Goal: Information Seeking & Learning: Learn about a topic

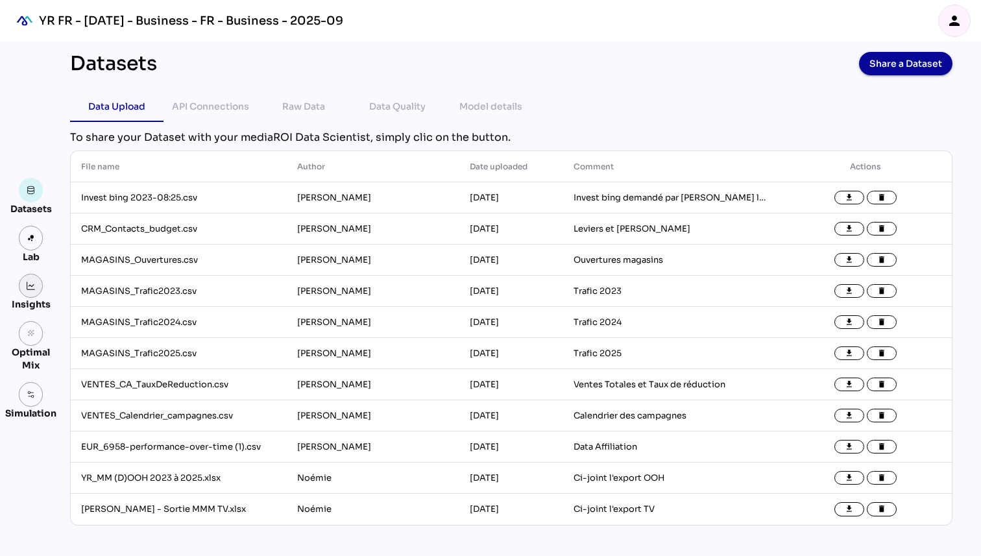
click at [28, 290] on link at bounding box center [31, 286] width 25 height 25
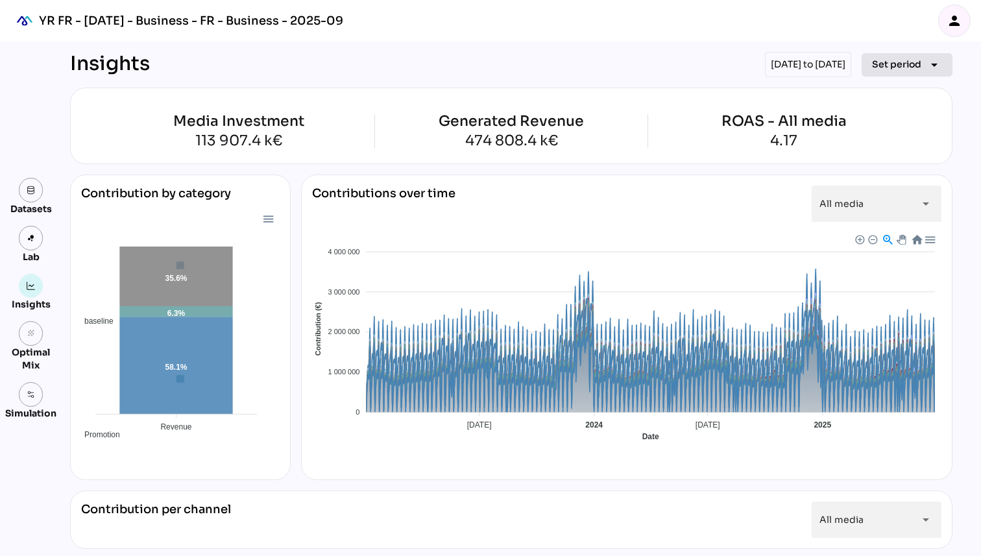
click at [899, 57] on span "Set period" at bounding box center [896, 64] width 49 height 16
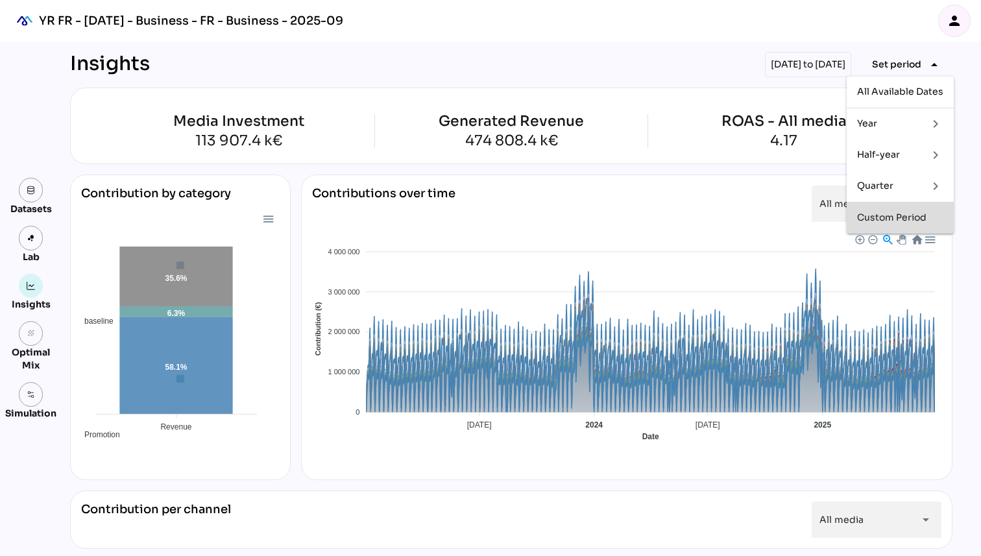
click at [877, 219] on div "Custom Period" at bounding box center [900, 217] width 86 height 11
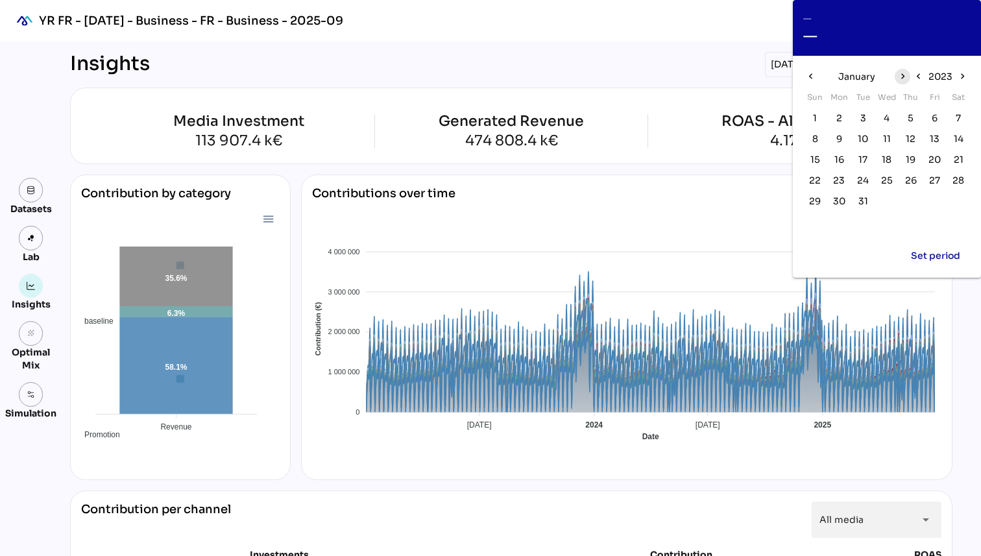
click at [901, 75] on icon "chevron_right" at bounding box center [901, 76] width 11 height 11
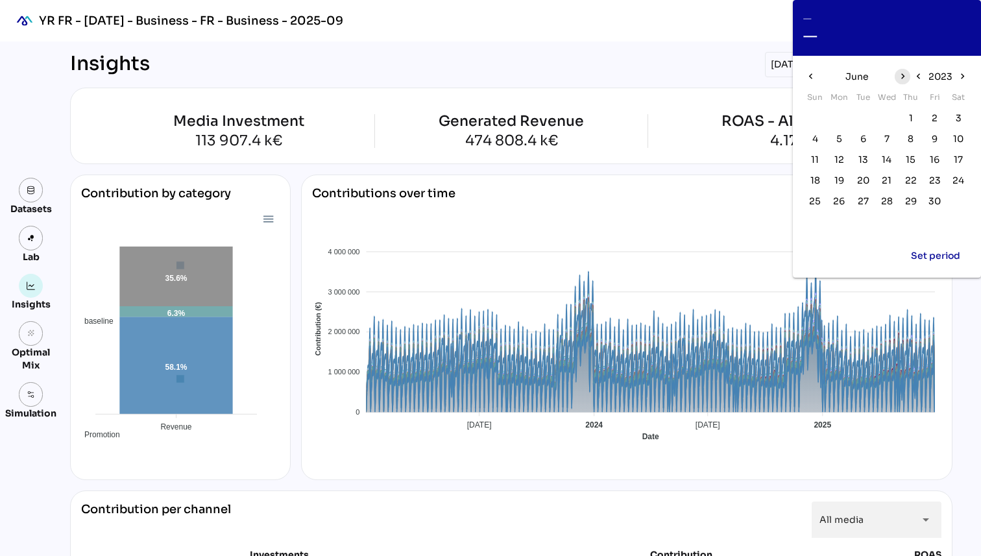
click at [901, 75] on icon "chevron_right" at bounding box center [901, 76] width 11 height 11
click at [809, 75] on icon "chevron_left" at bounding box center [810, 76] width 11 height 11
click at [962, 77] on icon "chevron_right" at bounding box center [962, 76] width 11 height 11
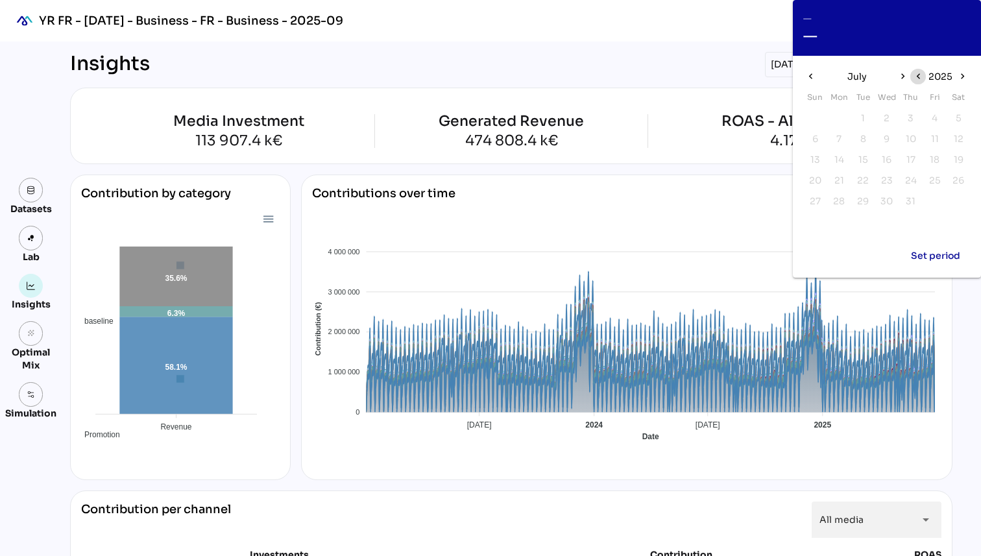
click at [922, 73] on icon "chevron_left" at bounding box center [917, 76] width 11 height 11
click at [840, 117] on span "1" at bounding box center [839, 118] width 4 height 14
click at [901, 74] on icon "chevron_right" at bounding box center [901, 76] width 11 height 11
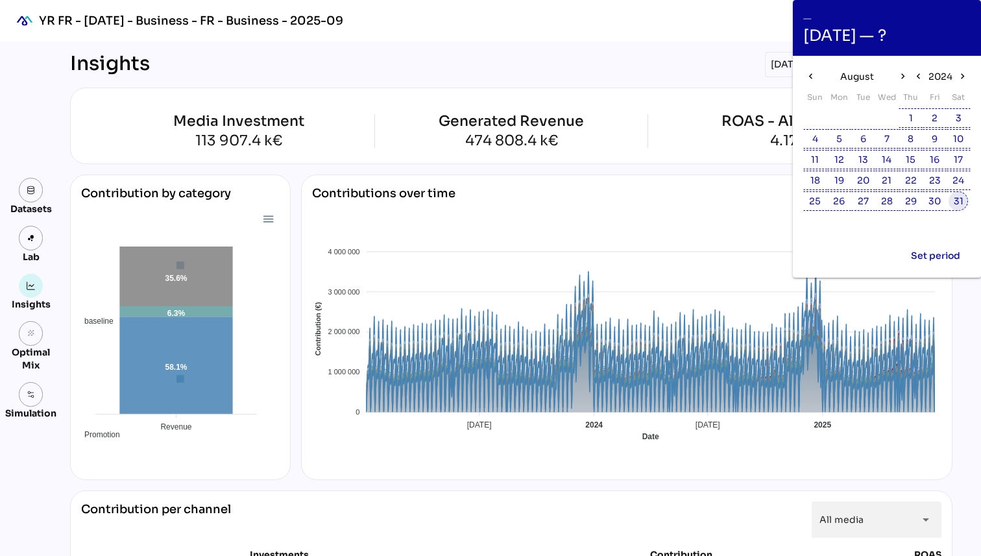
click at [961, 200] on span "31" at bounding box center [958, 201] width 10 height 14
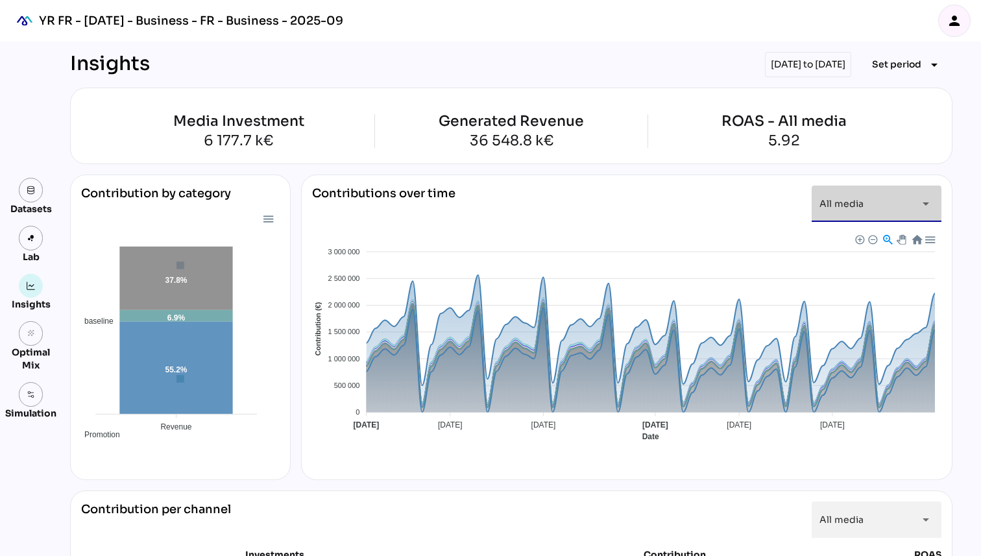
click at [859, 200] on span "All media" at bounding box center [841, 204] width 44 height 12
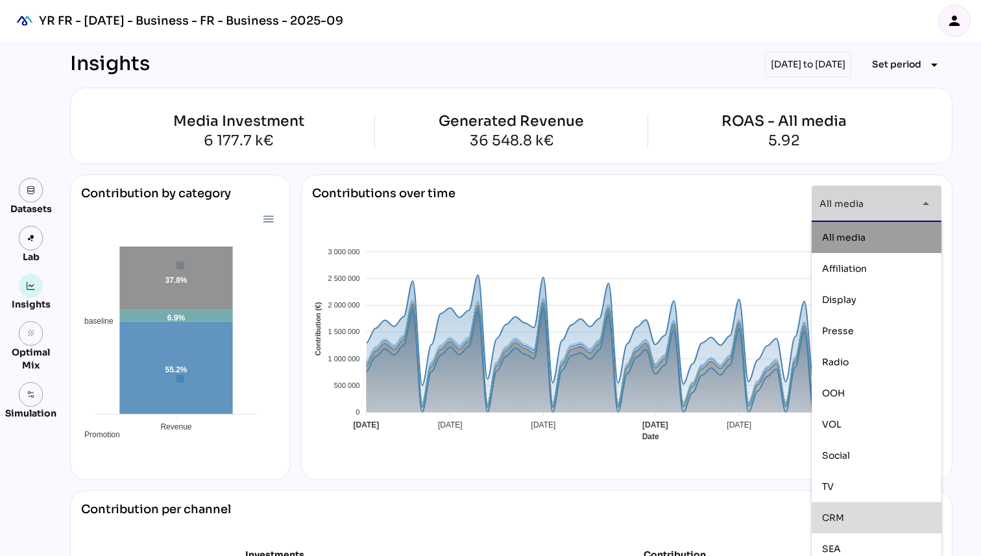
scroll to position [71, 0]
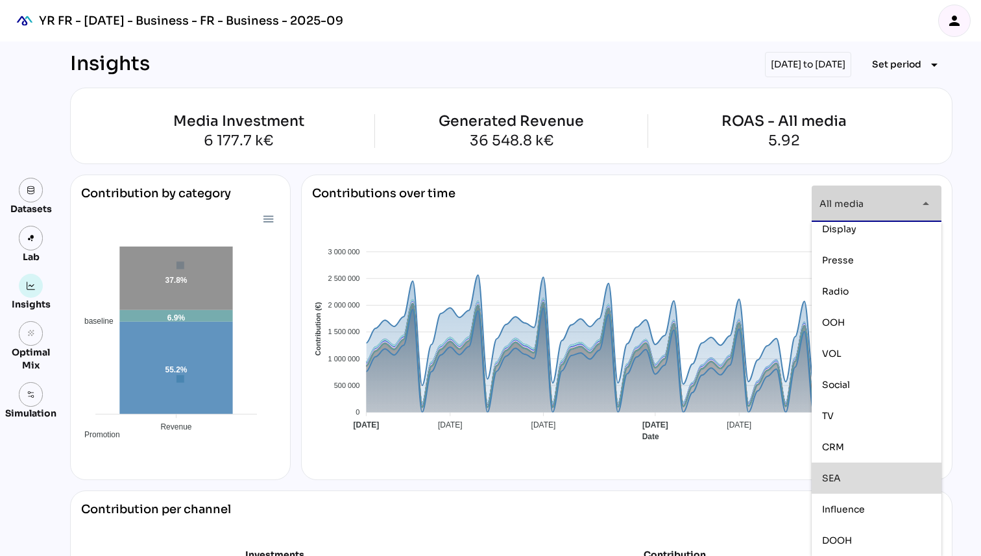
click at [841, 483] on div "SEA" at bounding box center [876, 478] width 109 height 11
type input "***"
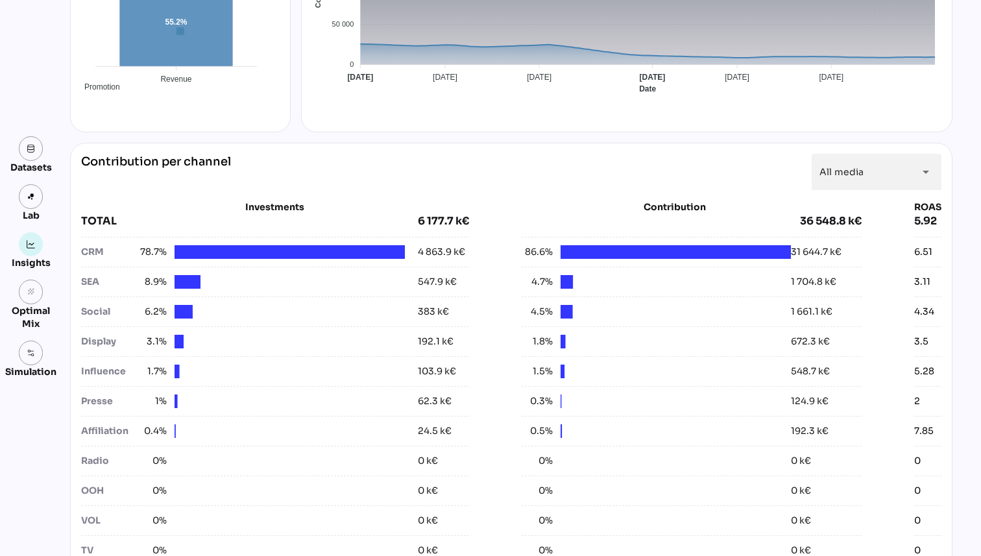
scroll to position [361, 0]
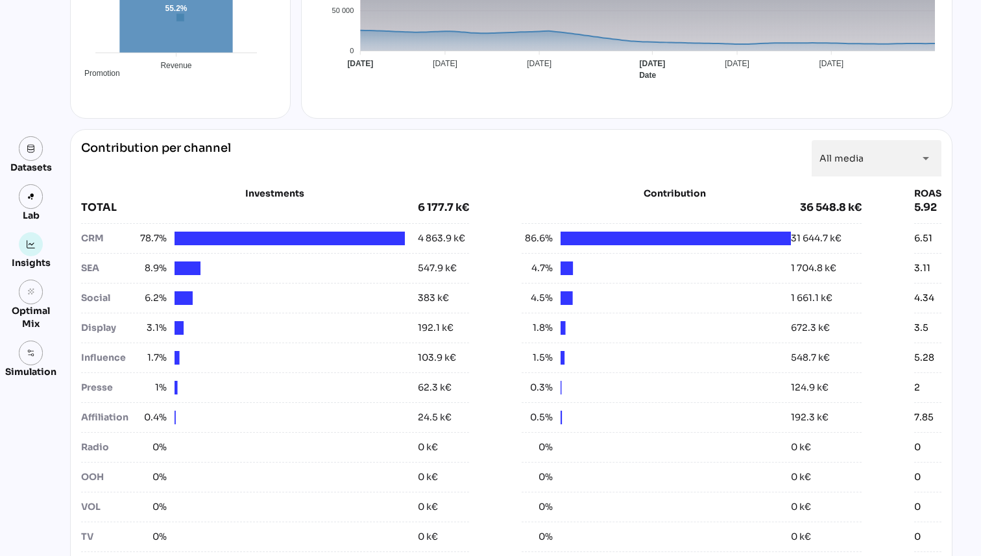
click at [119, 269] on div "SEA" at bounding box center [108, 268] width 54 height 14
click at [169, 268] on div "8.9%" at bounding box center [270, 268] width 269 height 14
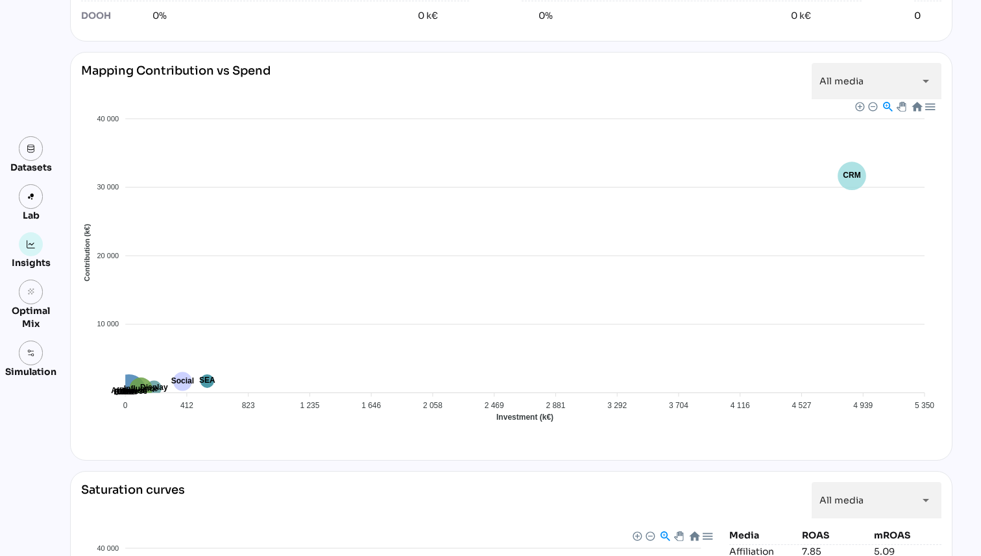
scroll to position [836, 0]
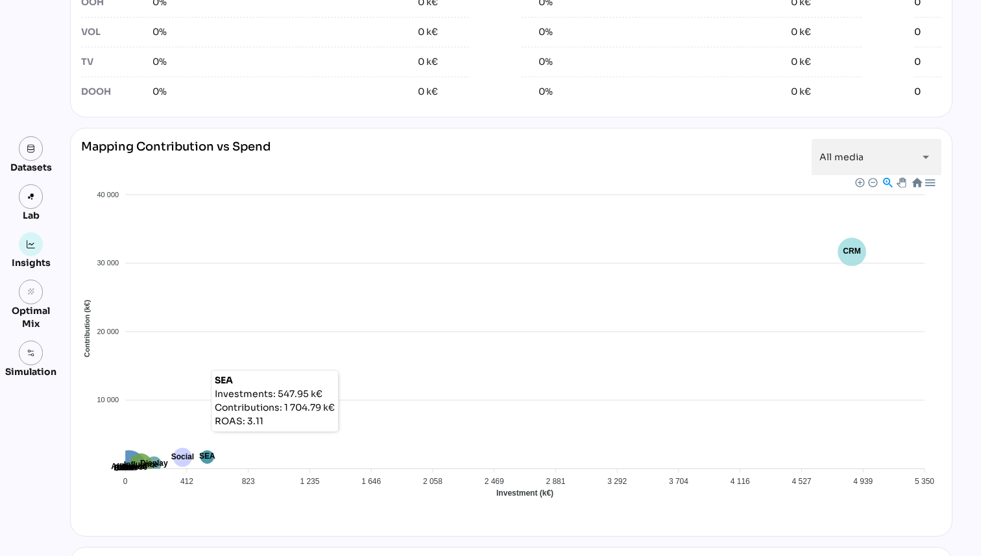
click at [210, 453] on icon at bounding box center [207, 457] width 14 height 14
click at [208, 460] on icon at bounding box center [207, 457] width 14 height 14
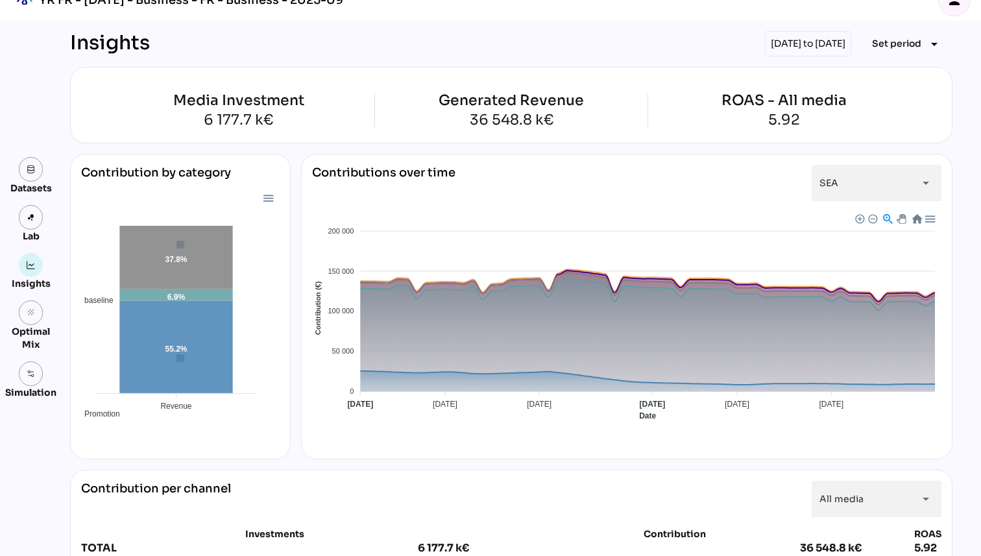
scroll to position [0, 0]
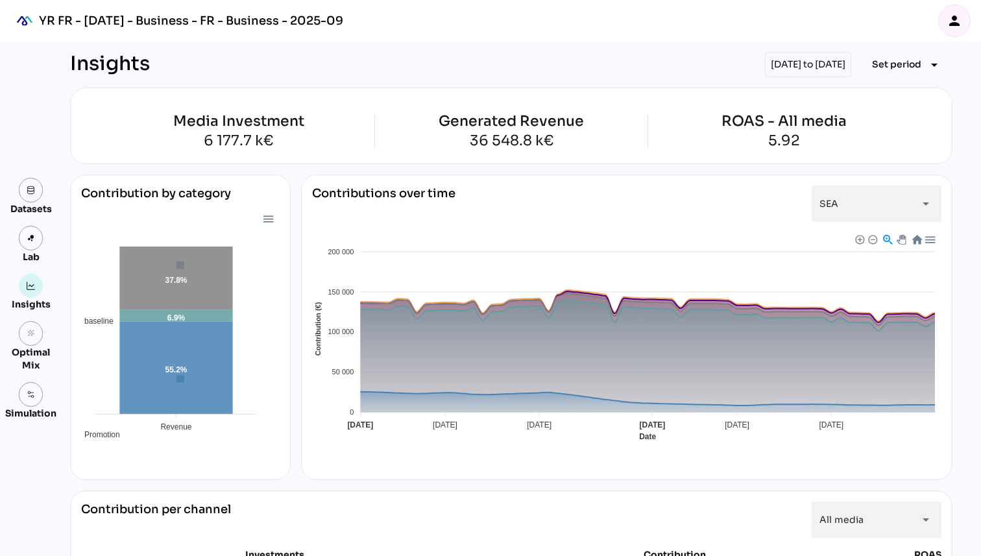
click at [267, 217] on div at bounding box center [267, 218] width 11 height 11
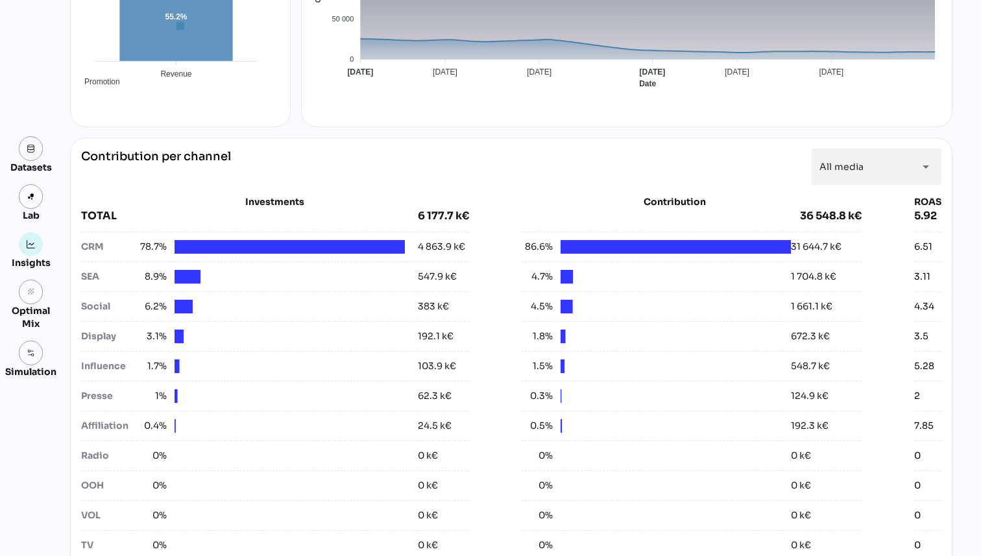
scroll to position [359, 0]
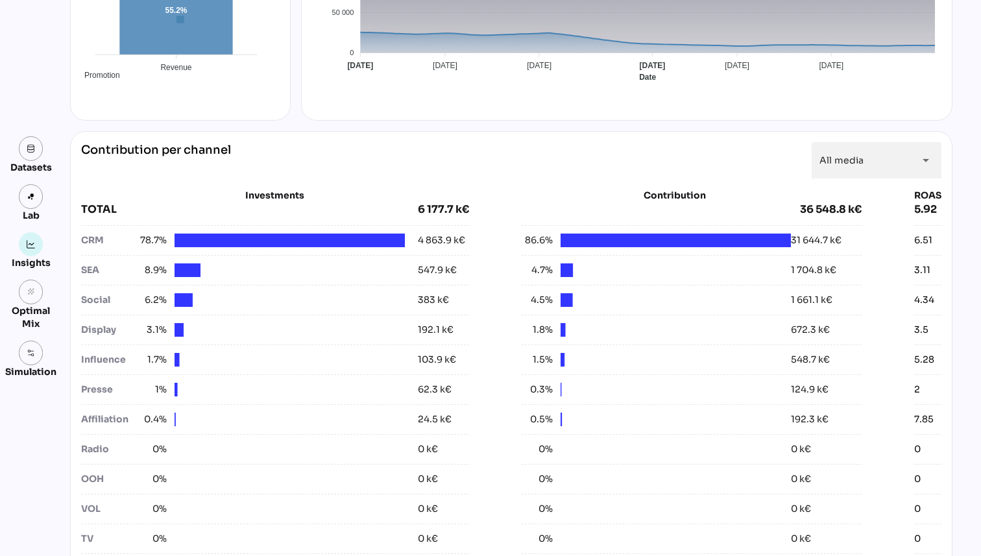
click at [431, 230] on div at bounding box center [275, 229] width 388 height 3
click at [431, 234] on div "4 863.9 k€" at bounding box center [441, 240] width 47 height 14
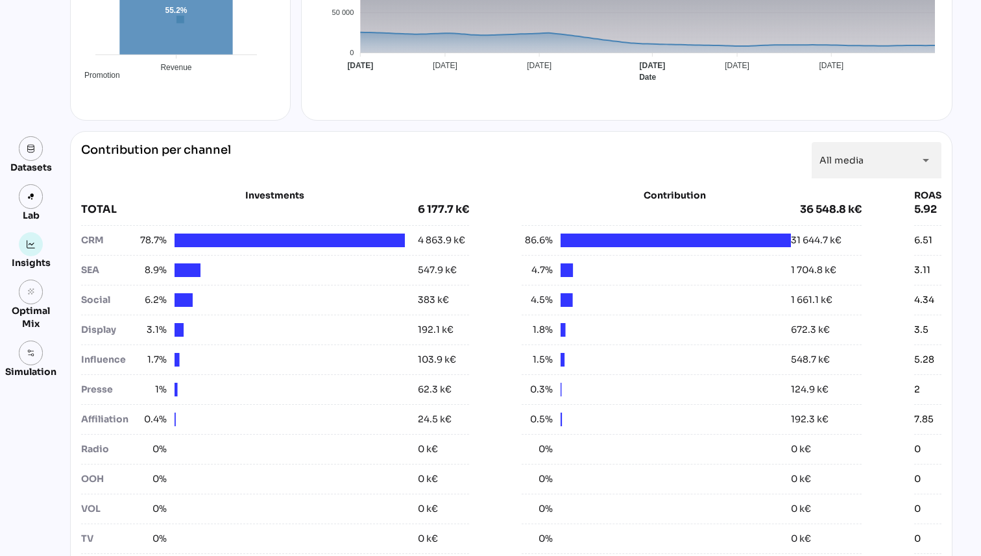
click at [538, 240] on span "86.6%" at bounding box center [536, 240] width 31 height 14
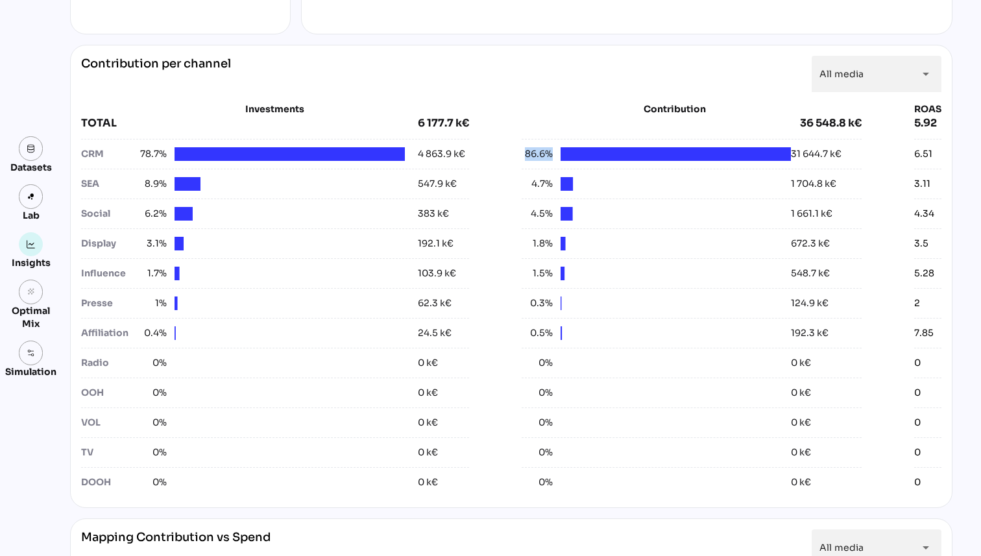
scroll to position [449, 0]
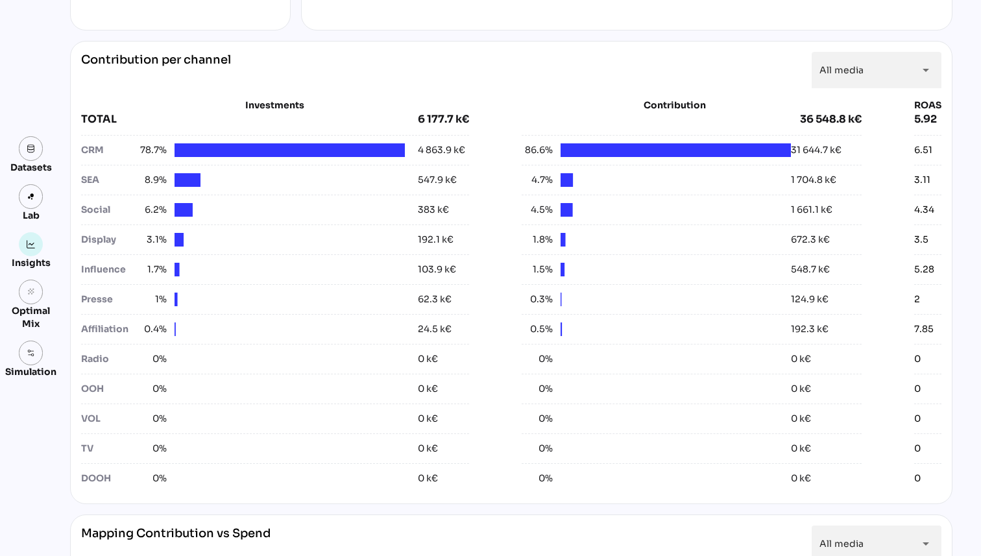
click at [511, 128] on div "Investments TOTAL 6 177.7 k€ CRM 78.7% 4 863.9 k€ SEA 8.9% 547.9 k€ Social 6.2%…" at bounding box center [511, 296] width 860 height 394
drag, startPoint x: 420, startPoint y: 151, endPoint x: 489, endPoint y: 155, distance: 69.5
click at [489, 155] on div "Investments TOTAL 6 177.7 k€ CRM 78.7% 4 863.9 k€ SEA 8.9% 547.9 k€ Social 6.2%…" at bounding box center [511, 296] width 860 height 394
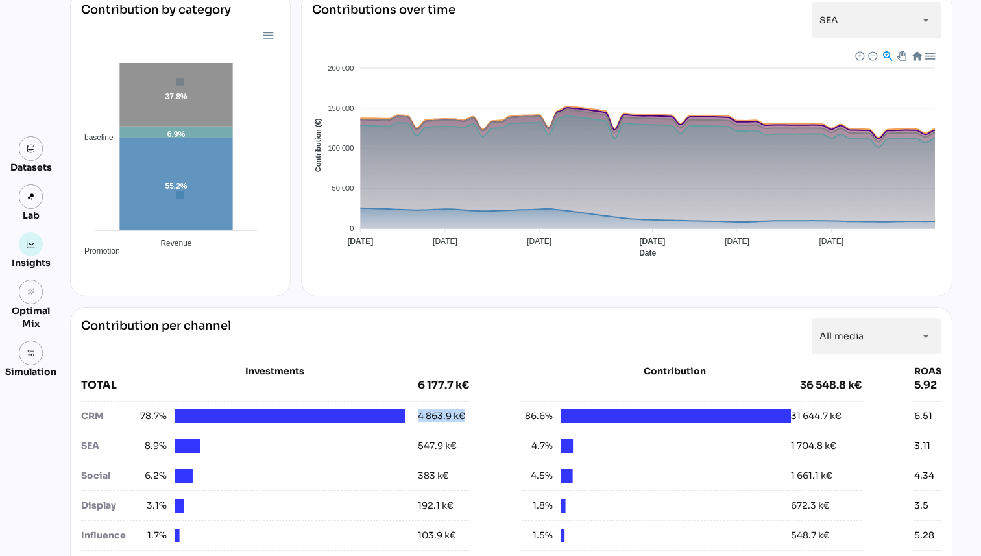
scroll to position [0, 0]
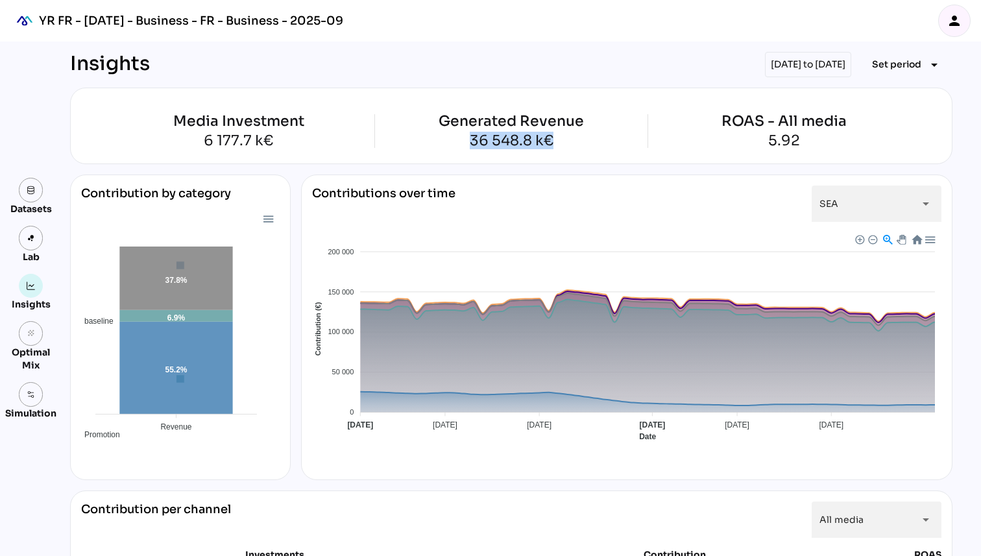
drag, startPoint x: 472, startPoint y: 135, endPoint x: 560, endPoint y: 152, distance: 89.9
click at [561, 152] on div "Media Investment 6 177.7 k€ Generated Revenue 36 548.8 k€ ROAS - All media 5.92" at bounding box center [511, 126] width 882 height 77
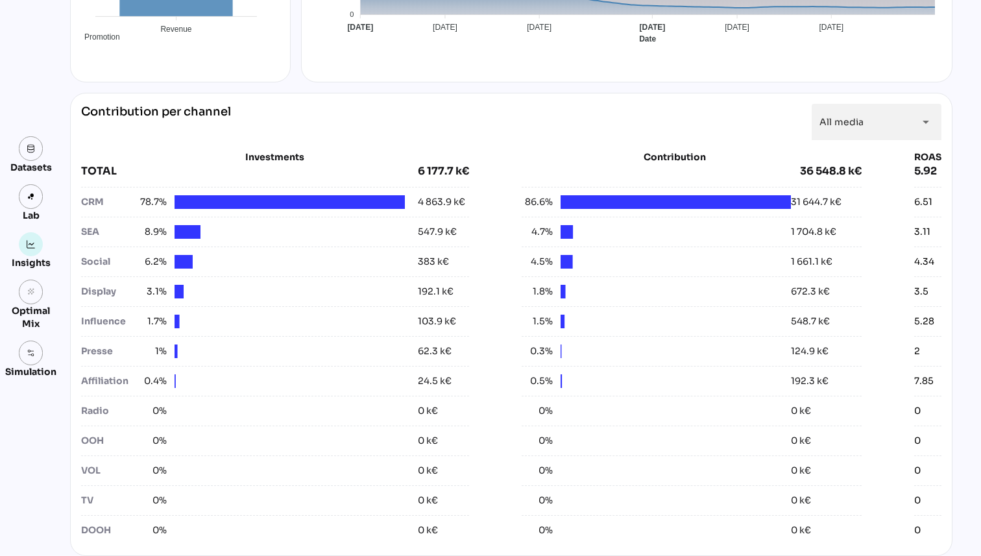
scroll to position [400, 0]
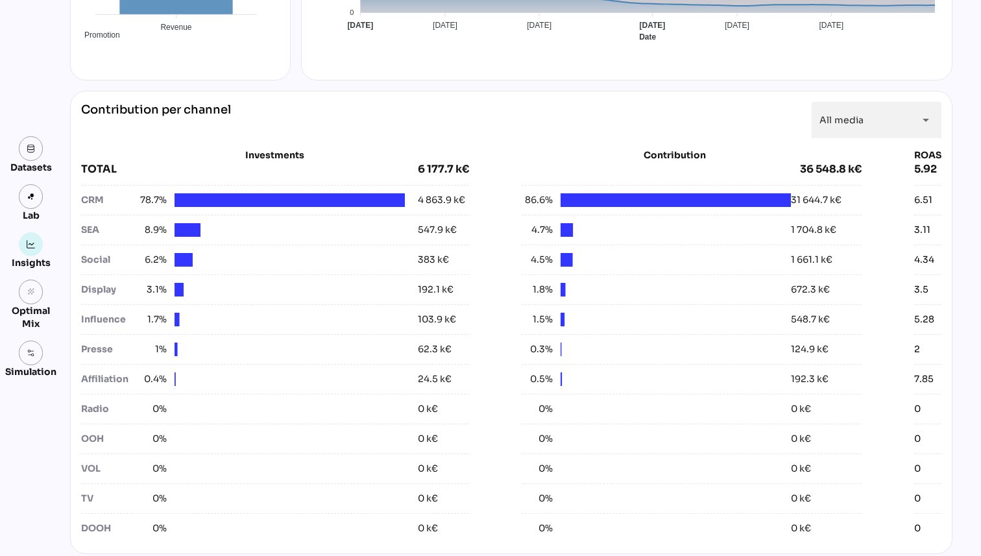
click at [93, 201] on div "CRM" at bounding box center [108, 200] width 54 height 14
click at [205, 200] on div at bounding box center [289, 200] width 230 height 14
click at [185, 227] on div at bounding box center [187, 230] width 26 height 14
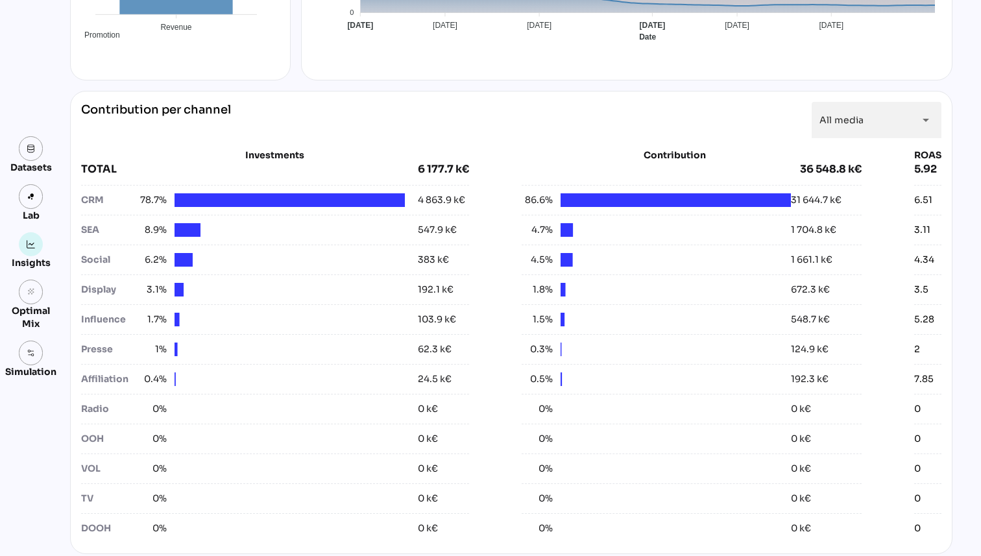
click at [97, 225] on div "SEA" at bounding box center [108, 230] width 54 height 14
click at [179, 215] on div "SEA 8.9% 547.9 k€" at bounding box center [275, 227] width 388 height 25
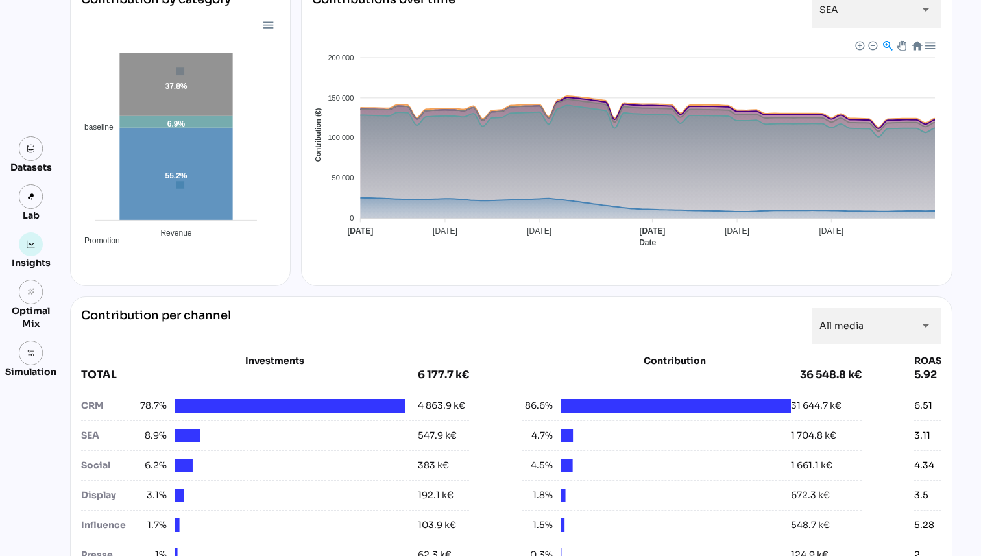
scroll to position [0, 0]
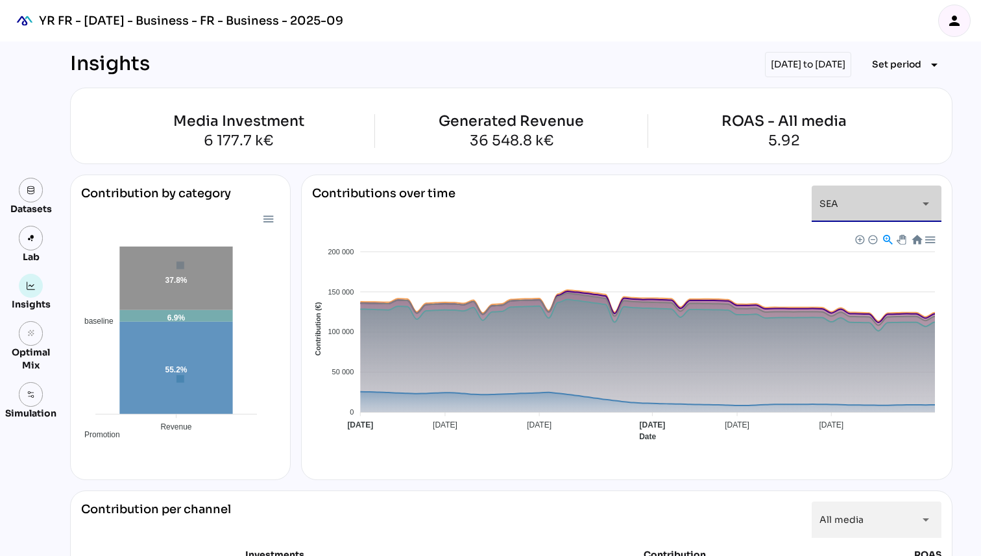
click at [881, 205] on div "SEA ***" at bounding box center [864, 203] width 91 height 36
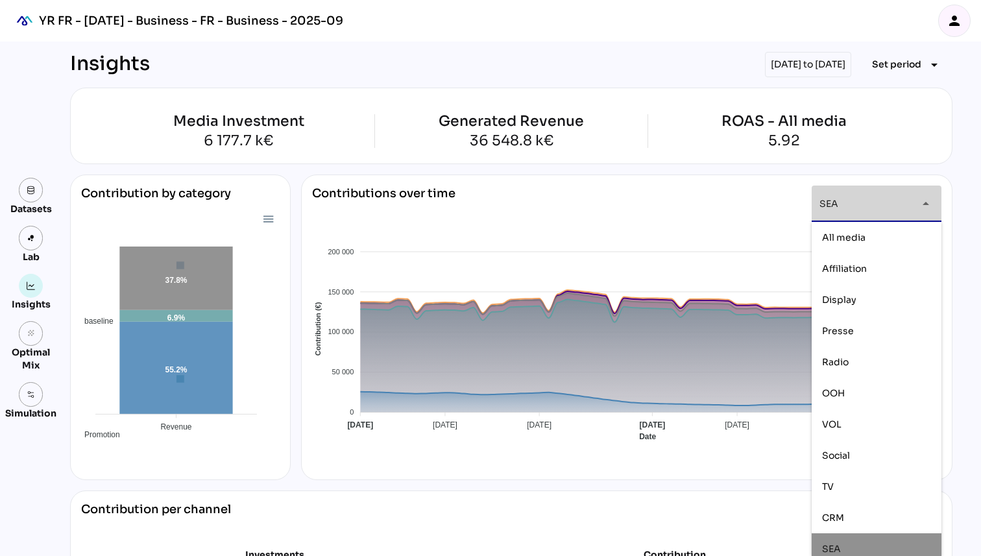
scroll to position [71, 0]
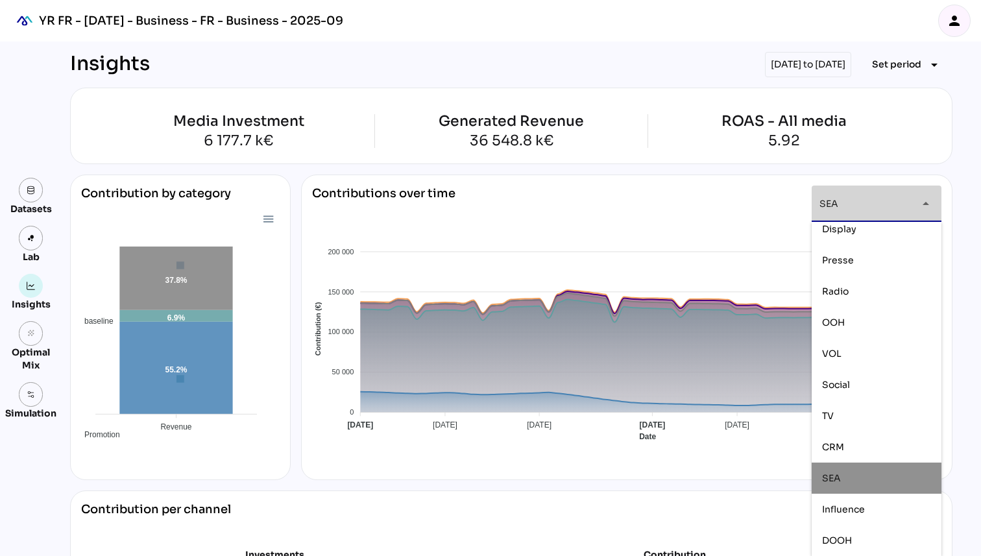
click at [881, 205] on div "SEA ***" at bounding box center [864, 203] width 91 height 36
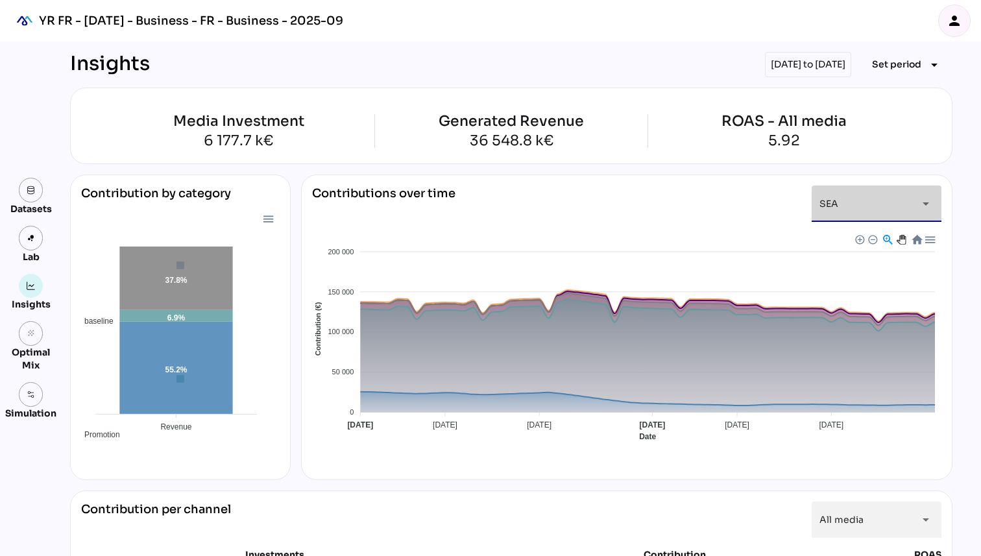
scroll to position [0, 0]
click at [901, 237] on div at bounding box center [900, 239] width 8 height 8
click at [931, 235] on div at bounding box center [929, 238] width 11 height 11
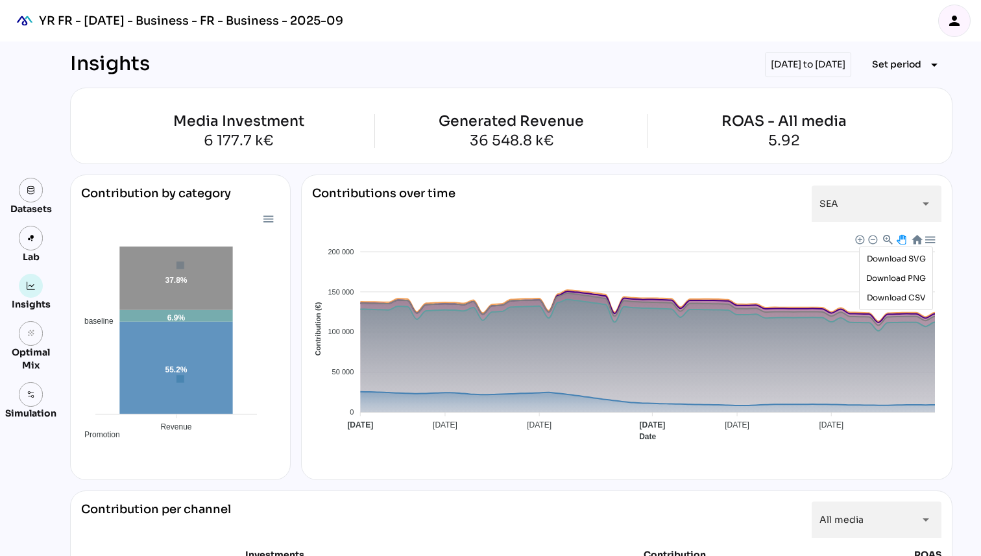
click at [933, 237] on div at bounding box center [929, 238] width 11 height 11
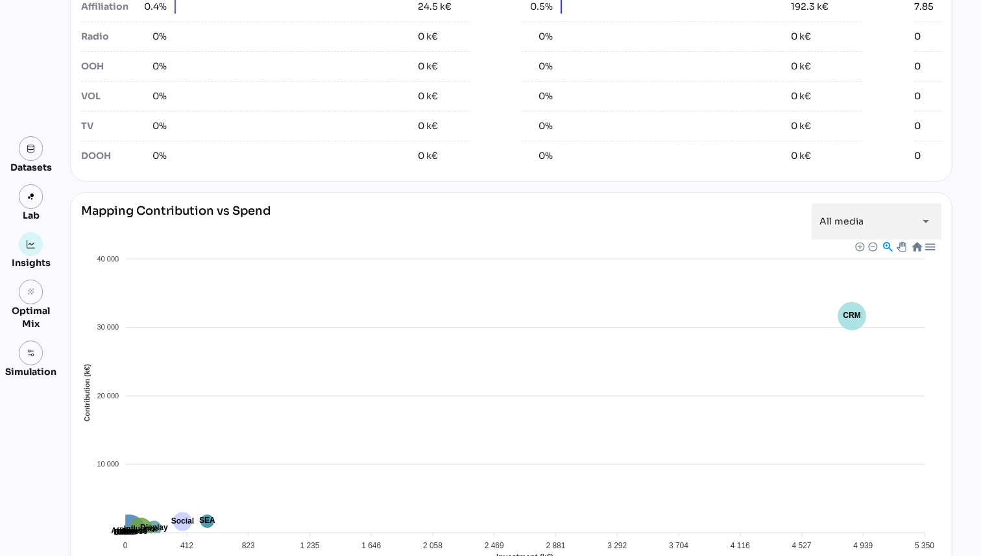
scroll to position [783, 0]
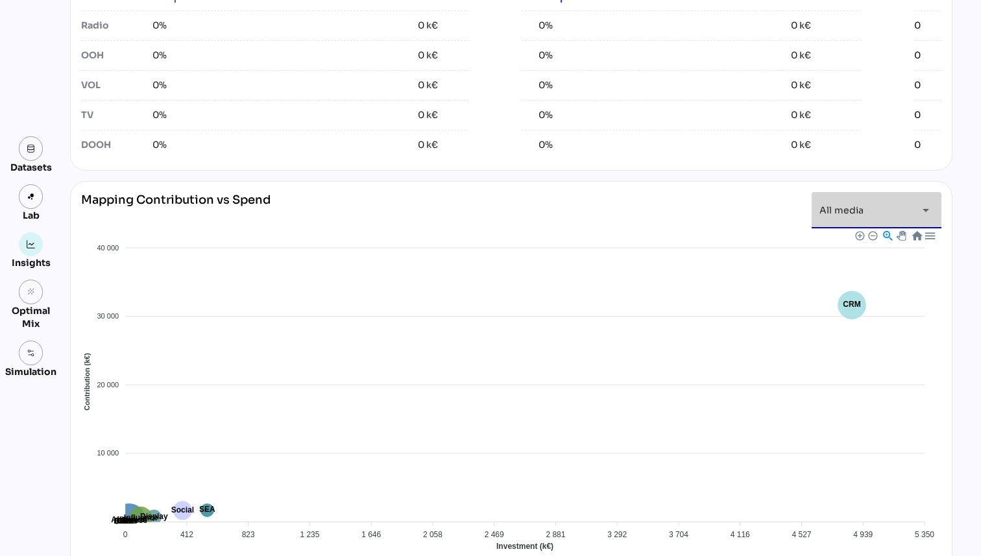
click at [916, 219] on div "arrow_drop_down" at bounding box center [921, 210] width 23 height 36
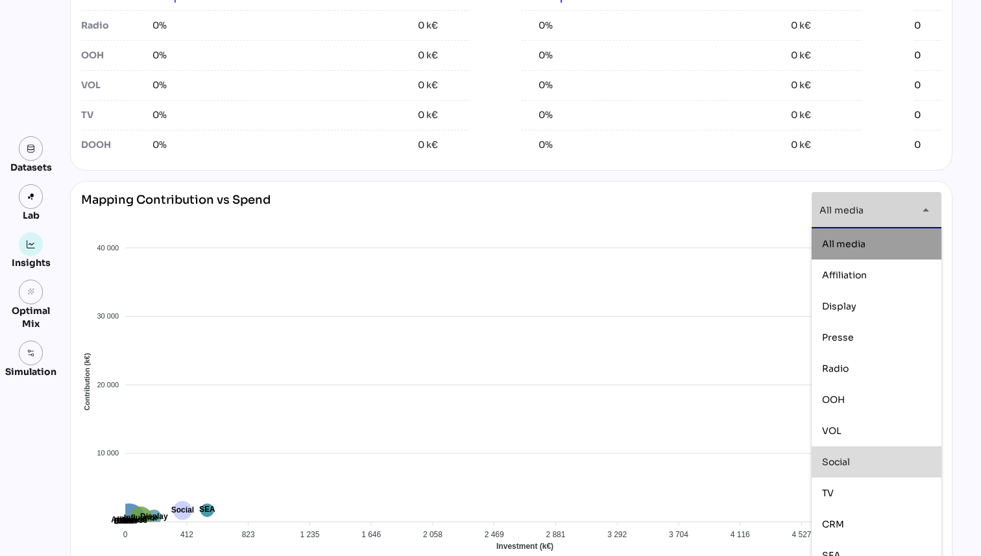
scroll to position [15, 0]
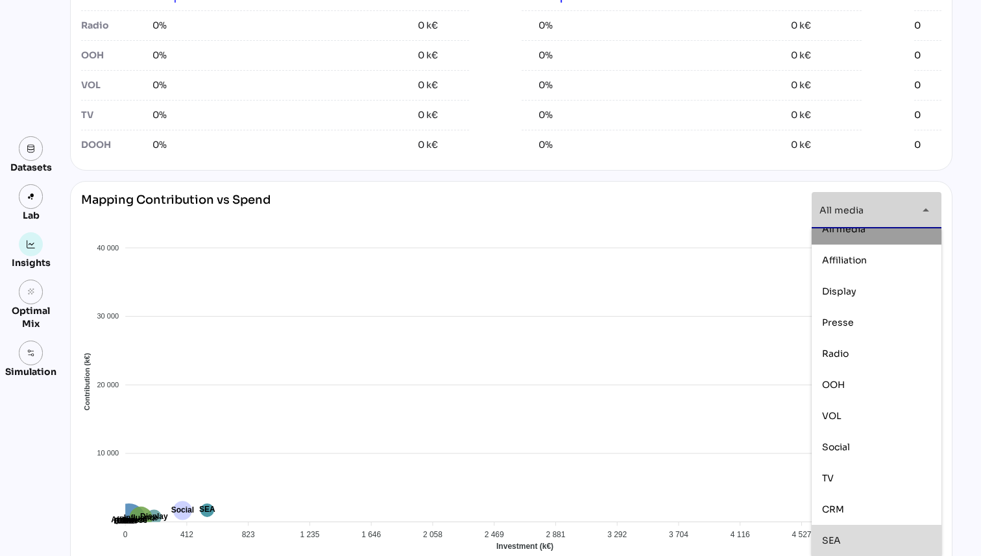
click at [848, 533] on div "SEA" at bounding box center [876, 540] width 109 height 21
type input "***"
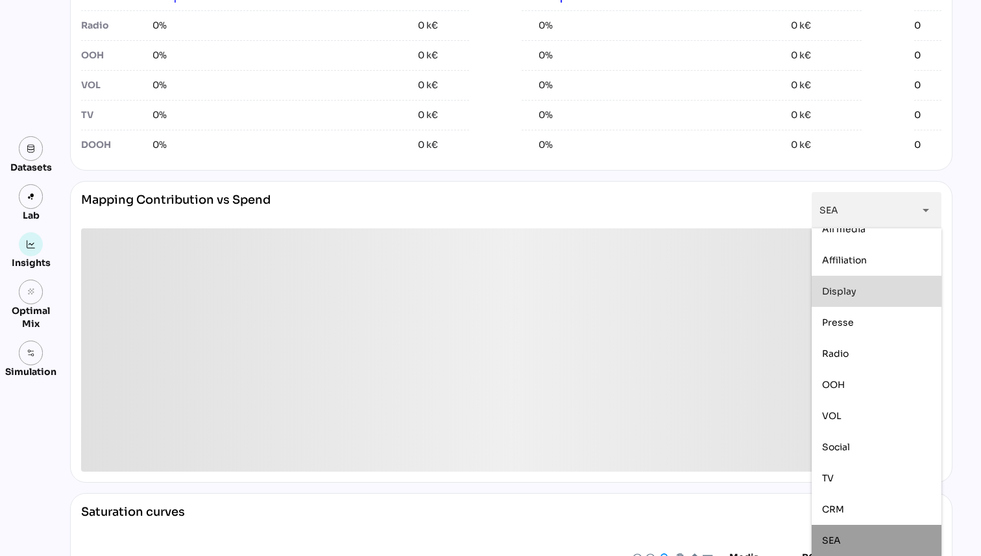
click at [634, 189] on div "Mapping Contribution vs Spend SEA *** arrow_drop_down" at bounding box center [511, 332] width 882 height 302
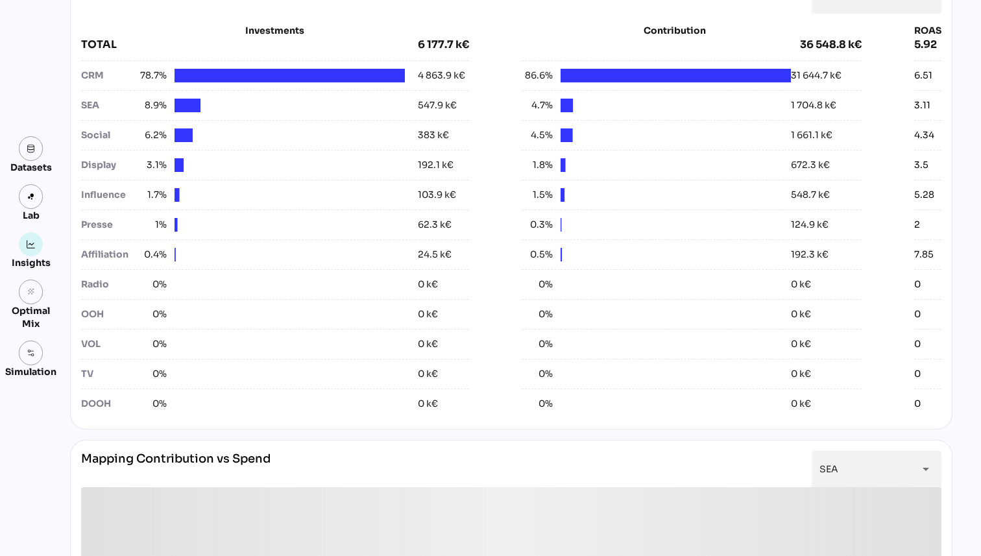
scroll to position [417, 0]
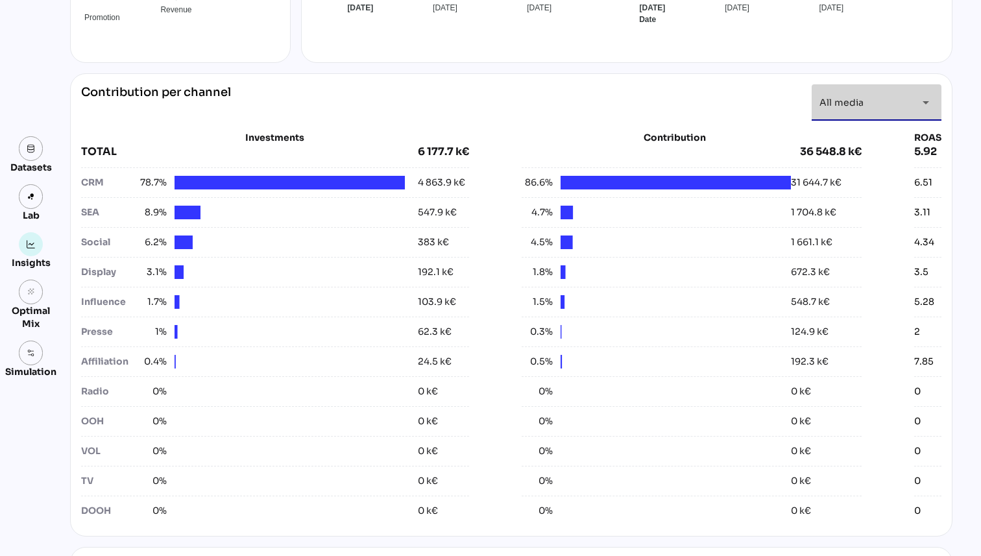
click at [875, 88] on div "All media *********" at bounding box center [864, 102] width 91 height 36
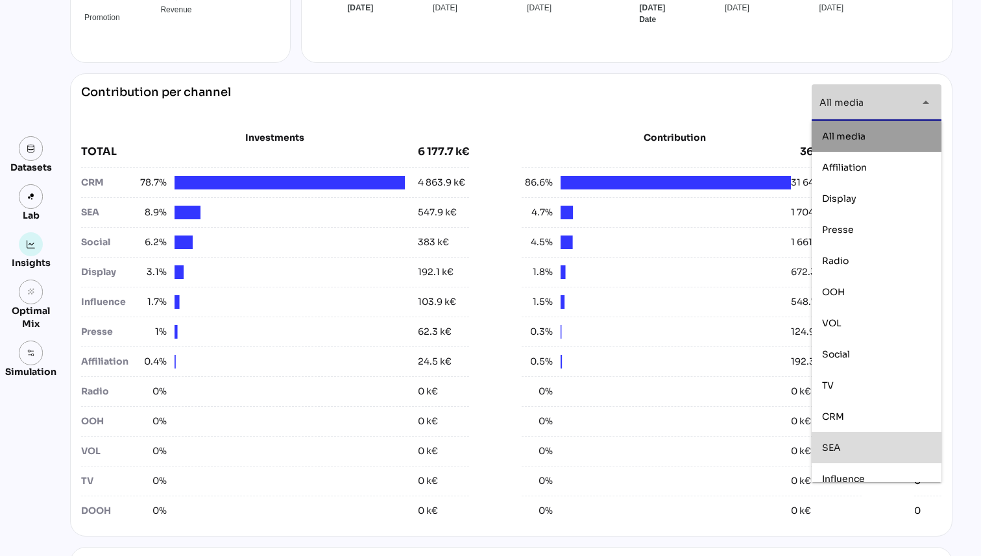
click at [847, 445] on div "SEA" at bounding box center [876, 447] width 109 height 11
type input "***"
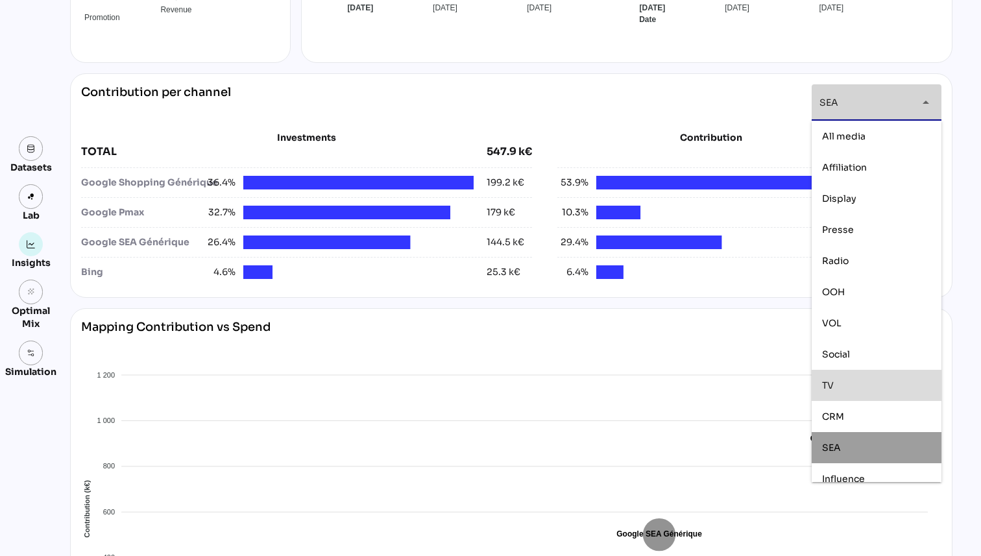
click at [972, 335] on div "Datasets Lab Insights grain Optimal Mix Simulation Insights [DATE] to [DATE] Se…" at bounding box center [490, 343] width 981 height 1439
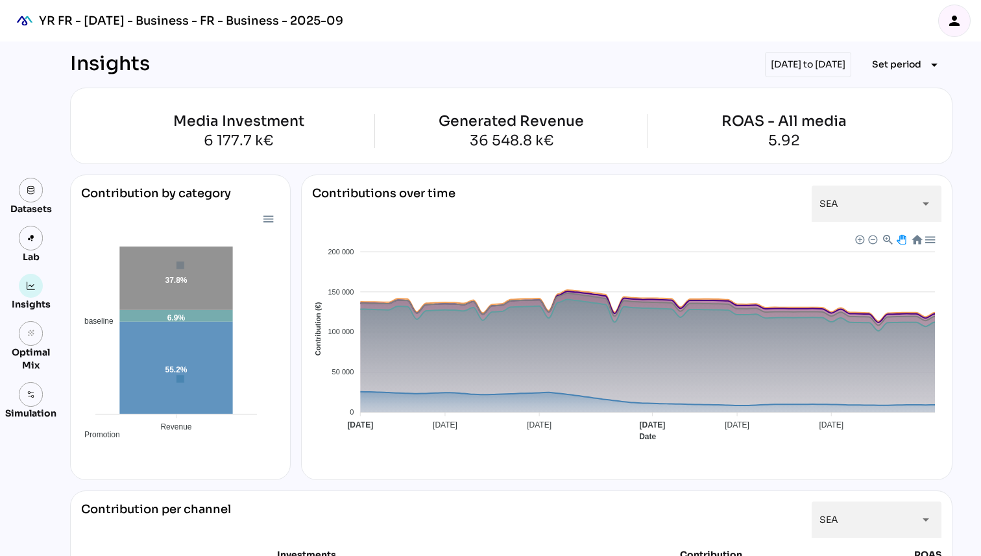
scroll to position [29, 0]
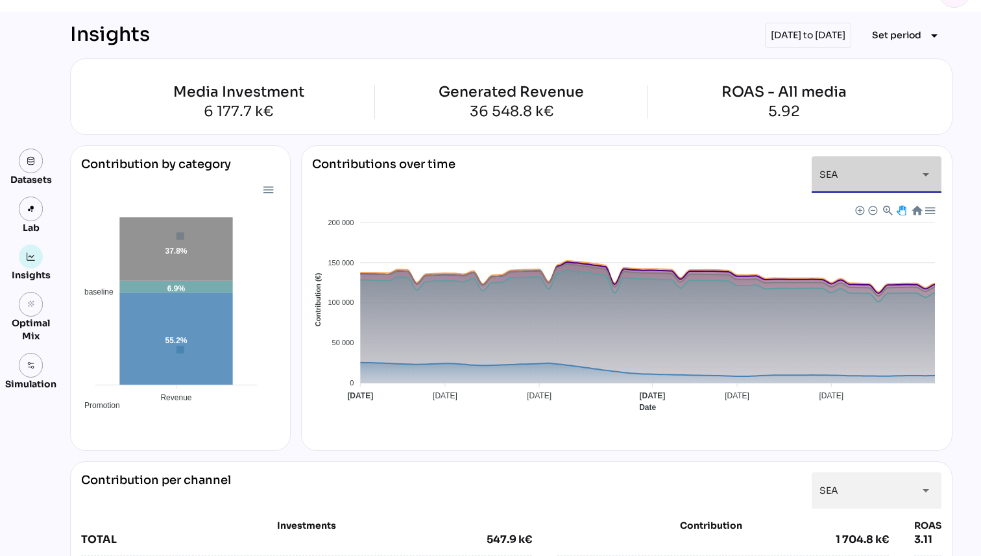
click at [868, 171] on div "SEA ***" at bounding box center [864, 174] width 91 height 36
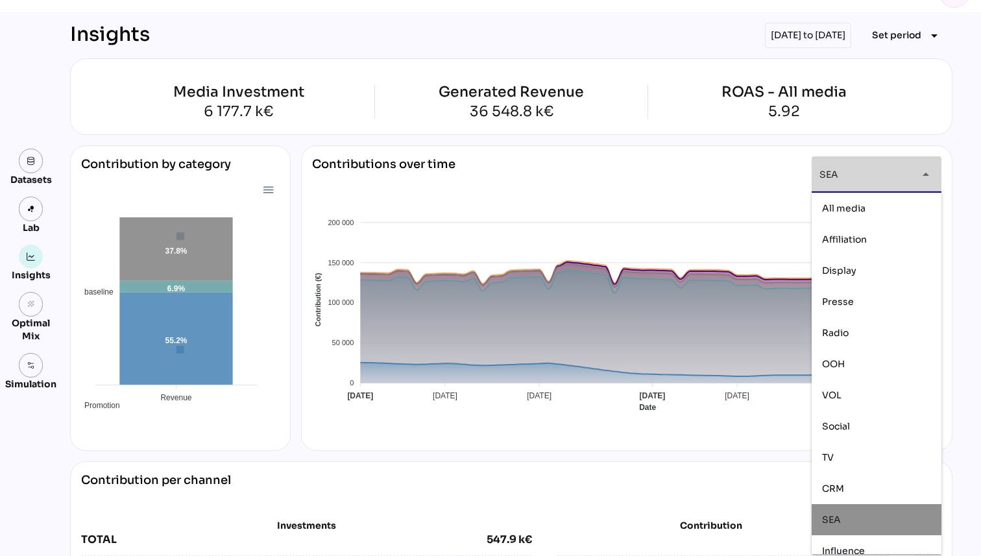
click at [868, 171] on div "SEA ***" at bounding box center [864, 174] width 91 height 36
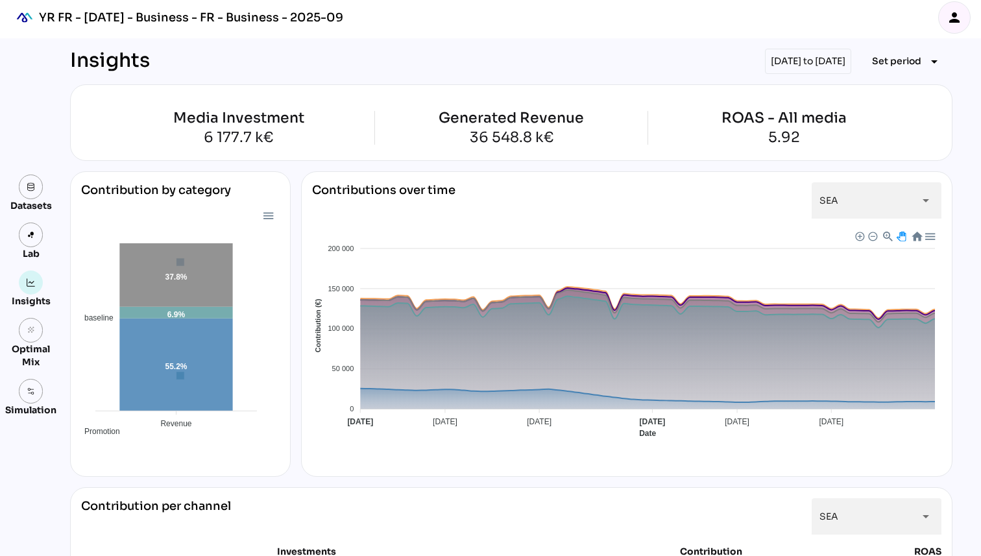
scroll to position [0, 0]
click at [821, 62] on div "[DATE] to [DATE]" at bounding box center [808, 61] width 86 height 25
click at [785, 58] on div "[DATE] to [DATE]" at bounding box center [808, 61] width 86 height 25
click at [894, 65] on span "Set period" at bounding box center [896, 61] width 49 height 16
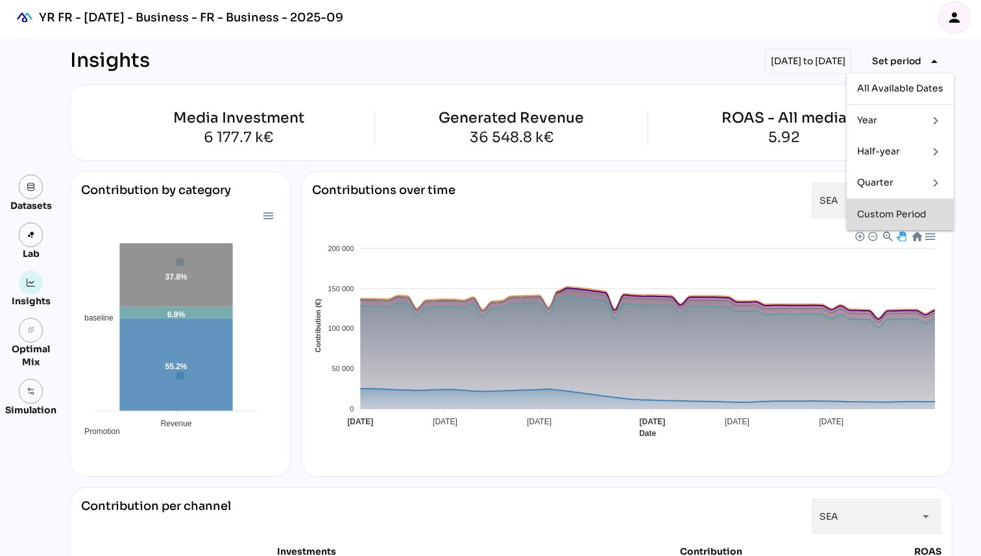
click at [870, 212] on div "Custom Period" at bounding box center [900, 214] width 86 height 11
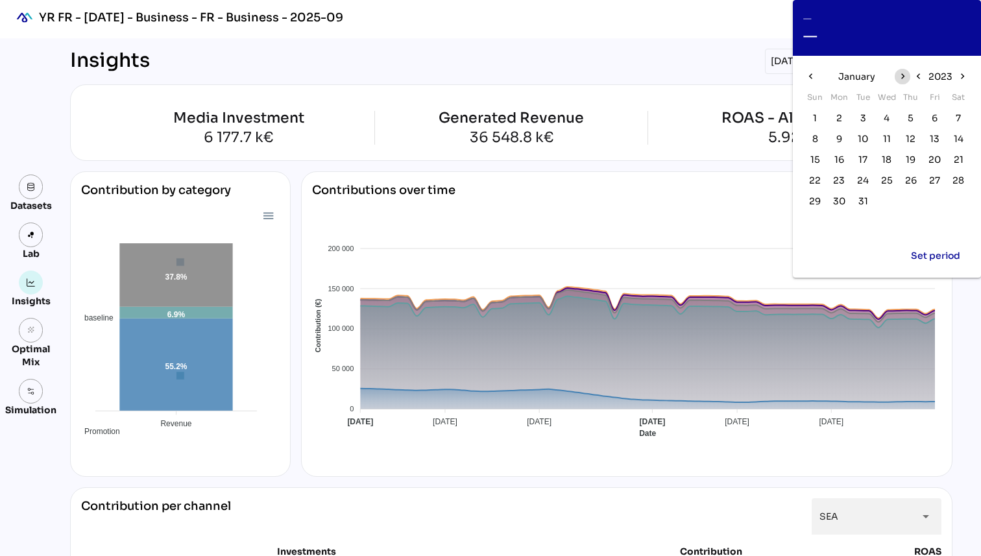
click at [899, 77] on icon "chevron_right" at bounding box center [901, 76] width 11 height 11
click at [961, 75] on icon "chevron_right" at bounding box center [962, 76] width 11 height 11
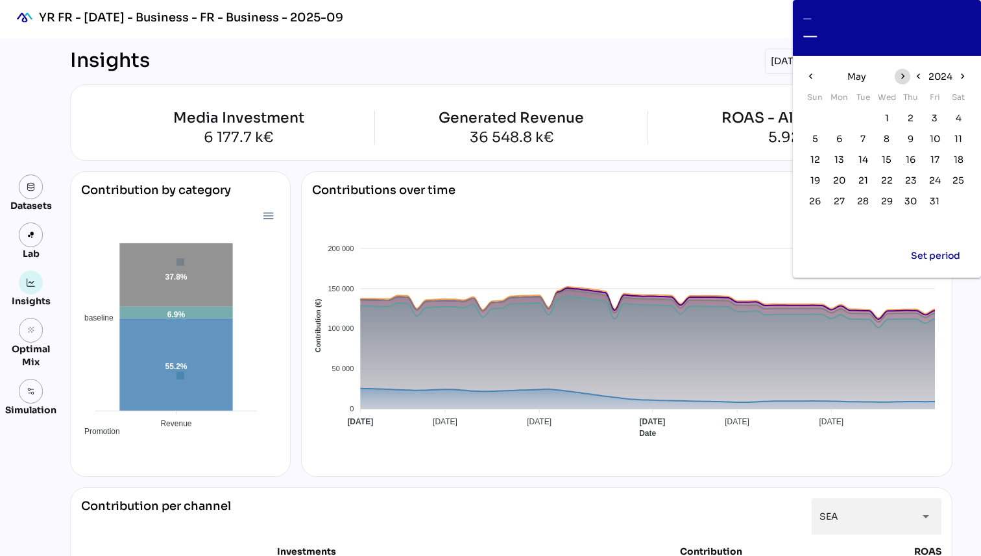
click at [903, 77] on icon "chevron_right" at bounding box center [901, 76] width 11 height 11
click at [834, 178] on span "22" at bounding box center [839, 180] width 12 height 14
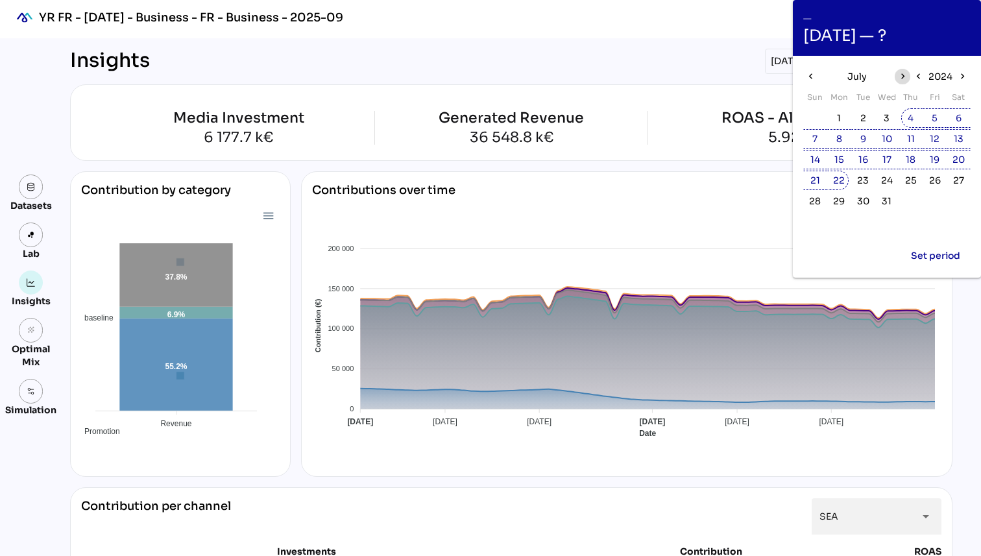
click at [901, 80] on icon "chevron_right" at bounding box center [901, 76] width 11 height 11
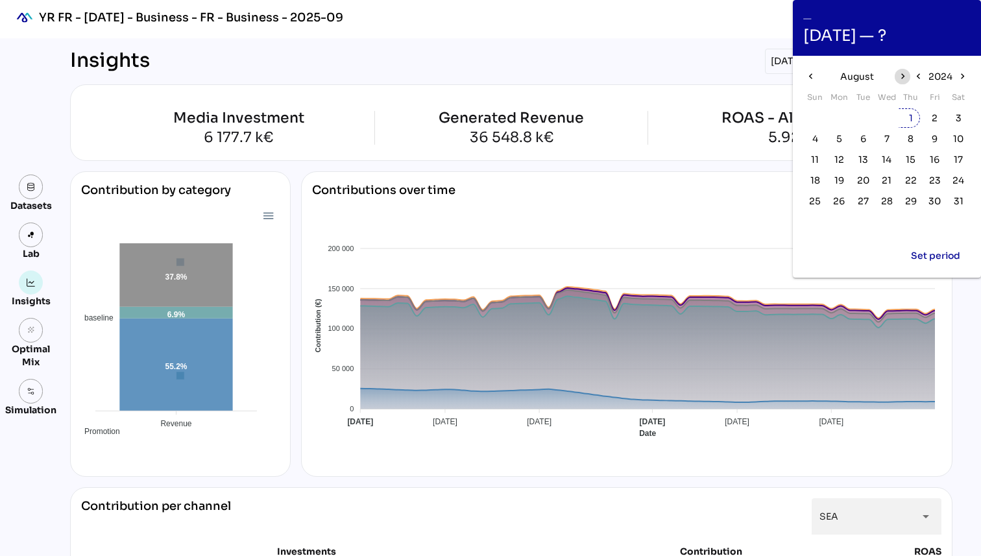
click at [901, 78] on icon "chevron_right" at bounding box center [901, 76] width 11 height 11
click at [811, 121] on span "1" at bounding box center [814, 118] width 14 height 14
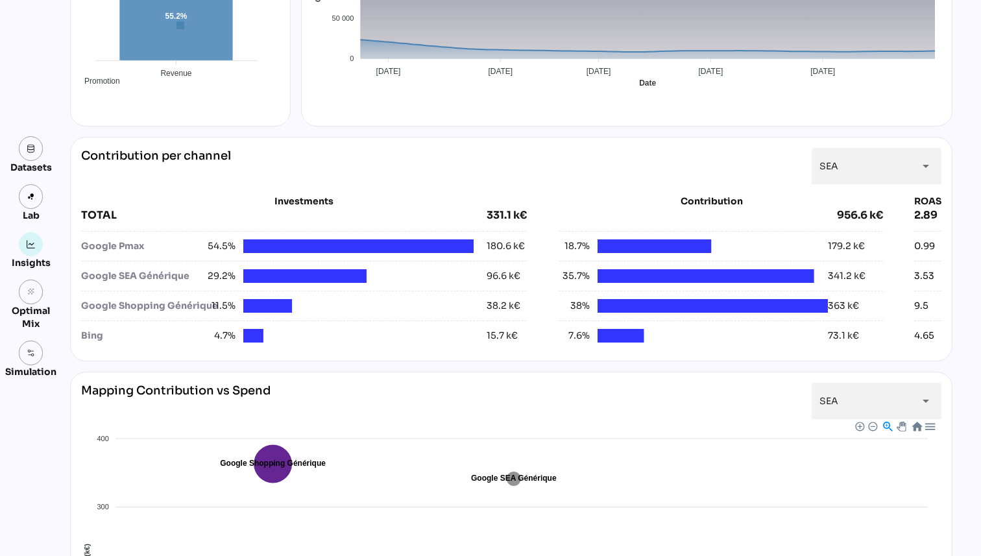
scroll to position [352, 0]
